Goal: Task Accomplishment & Management: Manage account settings

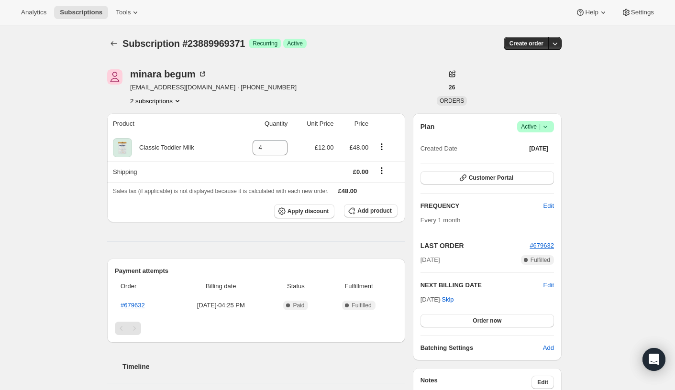
click at [182, 101] on icon "Product actions" at bounding box center [178, 101] width 10 height 10
click at [153, 118] on span "11632017627" at bounding box center [144, 118] width 38 height 7
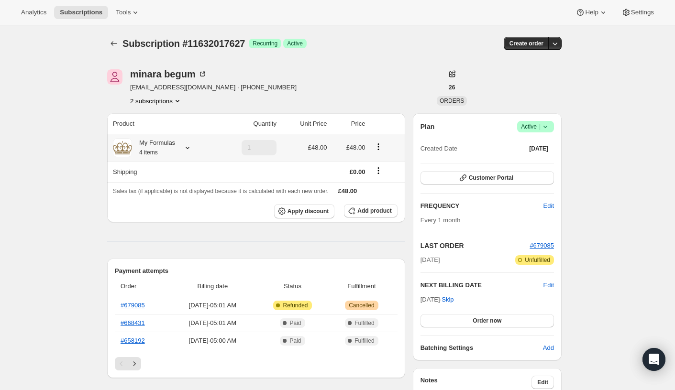
click at [192, 146] on icon at bounding box center [188, 148] width 10 height 10
click at [59, 141] on div "Subscription #11632017627. This page is ready Subscription #11632017627 Success…" at bounding box center [334, 393] width 669 height 737
click at [181, 99] on icon "Product actions" at bounding box center [178, 101] width 10 height 10
click at [141, 132] on span "23889969371" at bounding box center [145, 135] width 38 height 7
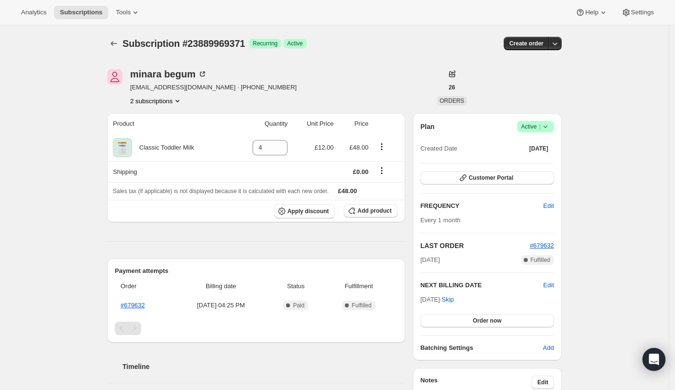
click at [182, 101] on icon "Product actions" at bounding box center [178, 101] width 10 height 10
click at [152, 122] on span "11632017627" at bounding box center [144, 118] width 38 height 7
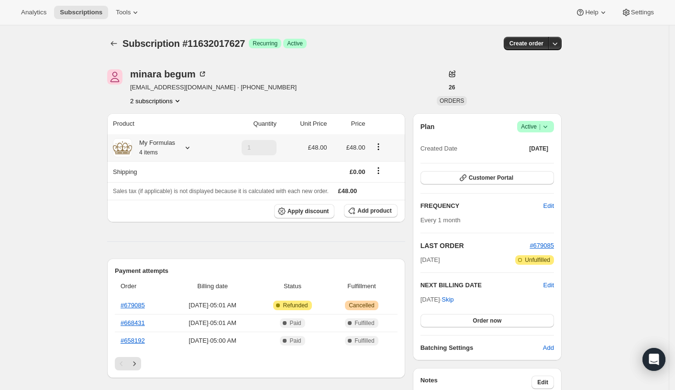
click at [188, 146] on icon at bounding box center [188, 148] width 10 height 10
click at [62, 124] on div "Subscription #11632017627. This page is ready Subscription #11632017627 Success…" at bounding box center [334, 393] width 669 height 737
click at [192, 149] on icon at bounding box center [188, 148] width 10 height 10
click at [169, 104] on button "2 subscriptions" at bounding box center [156, 101] width 52 height 10
click at [164, 99] on button "2 subscriptions" at bounding box center [156, 101] width 52 height 10
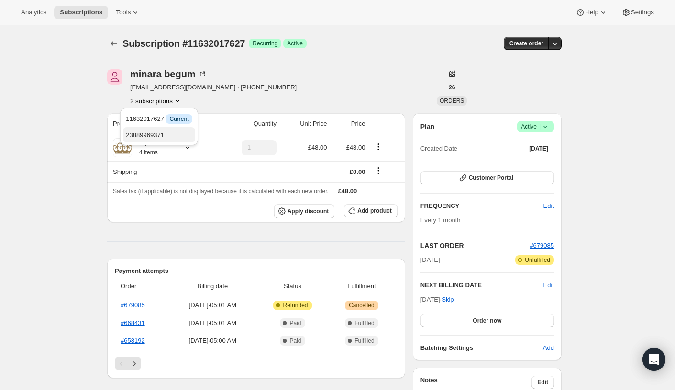
click at [147, 131] on span "23889969371" at bounding box center [159, 136] width 66 height 10
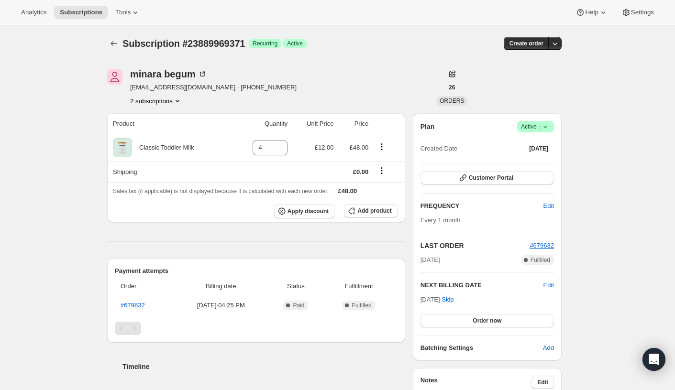
click at [180, 100] on icon "Product actions" at bounding box center [178, 101] width 10 height 10
click at [156, 122] on span "11632017627" at bounding box center [144, 118] width 38 height 7
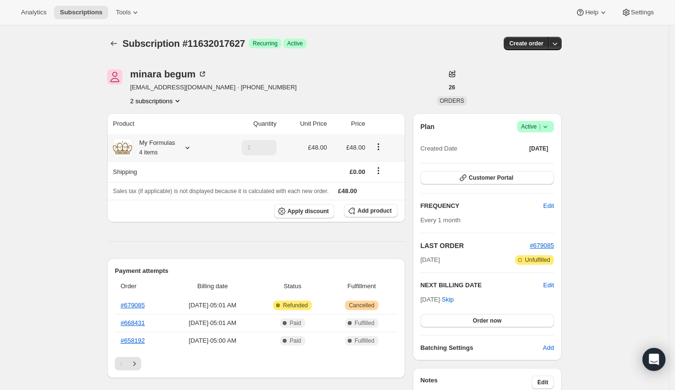
click at [191, 146] on icon at bounding box center [188, 148] width 10 height 10
click at [553, 126] on span "Success Active |" at bounding box center [535, 126] width 37 height 11
click at [510, 160] on span "Cancel subscription" at bounding box center [535, 161] width 54 height 7
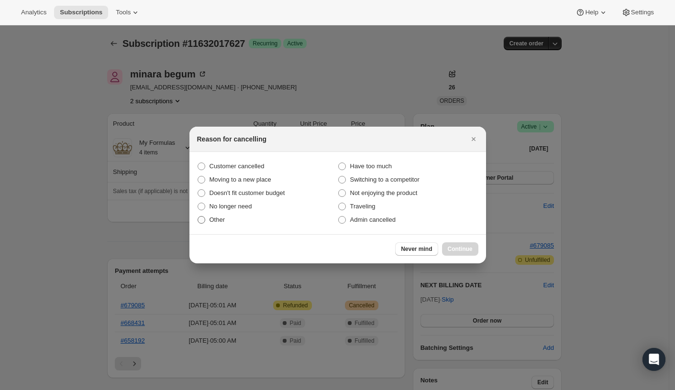
click at [200, 220] on span ":rnq:" at bounding box center [202, 220] width 8 height 8
click at [198, 217] on input "Other" at bounding box center [198, 216] width 0 height 0
radio input "true"
click at [463, 249] on span "Continue" at bounding box center [460, 249] width 25 height 8
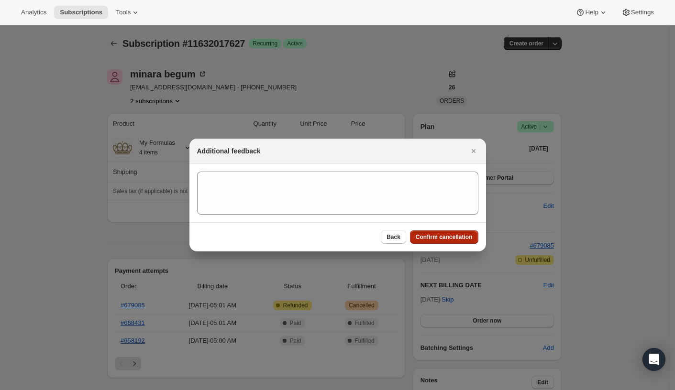
click at [437, 240] on span "Confirm cancellation" at bounding box center [444, 237] width 57 height 8
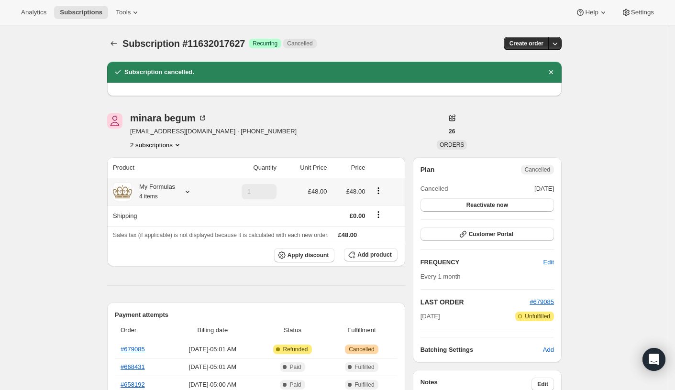
click at [188, 193] on icon at bounding box center [188, 192] width 10 height 10
